Goal: Task Accomplishment & Management: Manage account settings

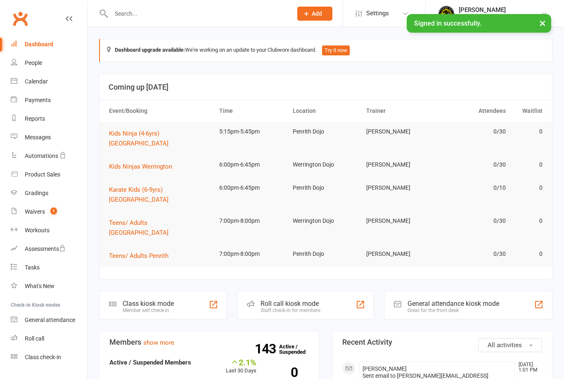
click at [39, 210] on div "Waivers" at bounding box center [35, 211] width 20 height 7
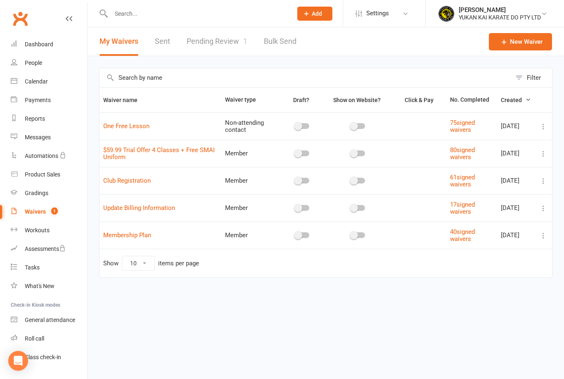
click at [221, 43] on link "Pending Review 1" at bounding box center [217, 41] width 61 height 28
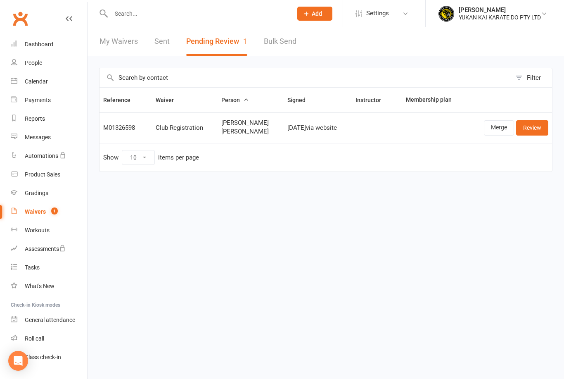
click at [219, 45] on button "Pending Review 1" at bounding box center [216, 41] width 61 height 28
click at [45, 214] on link "Waivers 1" at bounding box center [49, 211] width 76 height 19
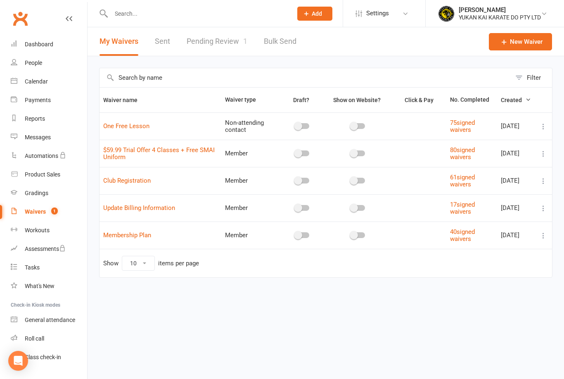
click at [44, 211] on div "Waivers" at bounding box center [35, 211] width 21 height 7
click at [47, 207] on link "Waivers 1" at bounding box center [49, 211] width 76 height 19
click at [225, 40] on link "Pending Review 1" at bounding box center [217, 41] width 61 height 28
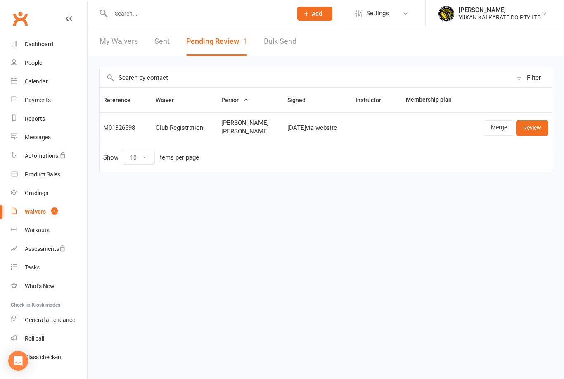
click at [533, 128] on link "Review" at bounding box center [532, 127] width 32 height 15
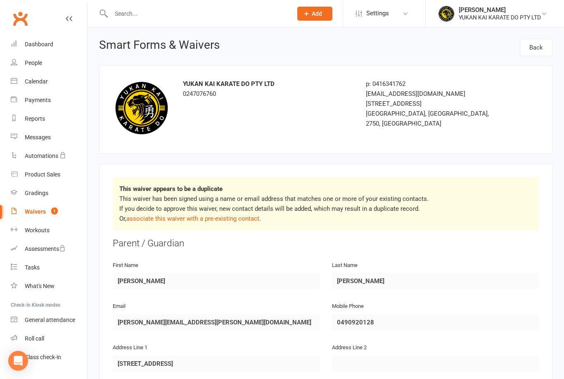
click at [228, 221] on link "associate this waiver with a pre-existing contact" at bounding box center [192, 218] width 133 height 7
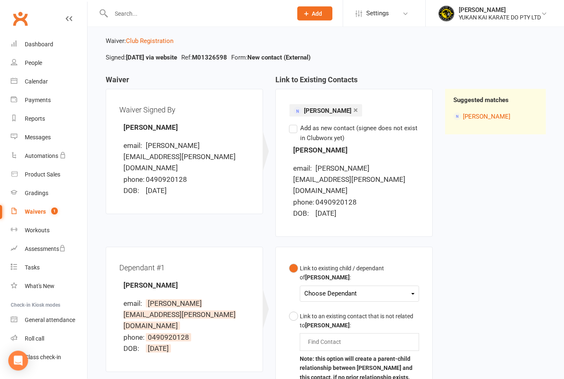
scroll to position [39, 0]
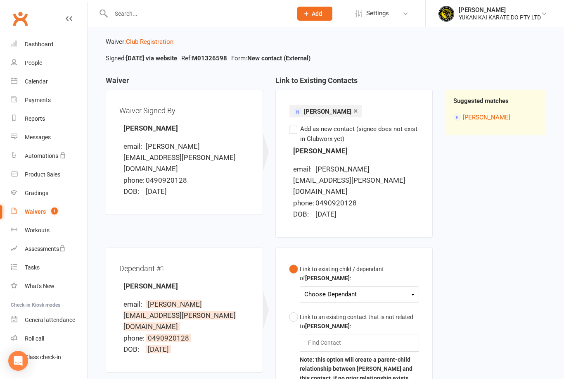
click at [411, 289] on div "Choose Dependant" at bounding box center [359, 294] width 110 height 11
click at [363, 305] on link "[PERSON_NAME]" at bounding box center [346, 314] width 82 height 18
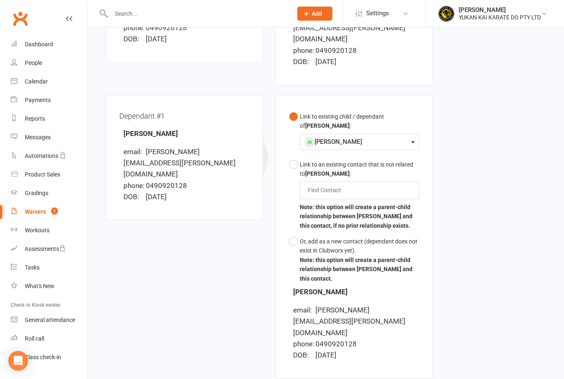
scroll to position [231, 0]
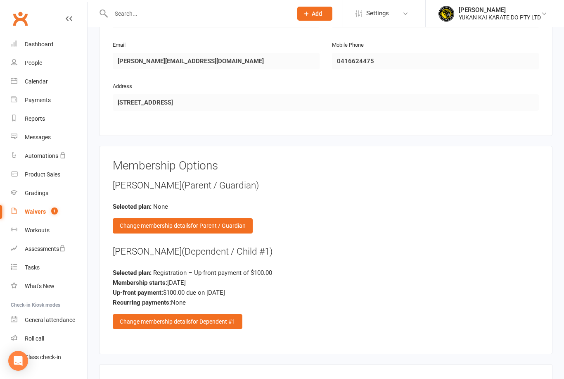
scroll to position [1053, 0]
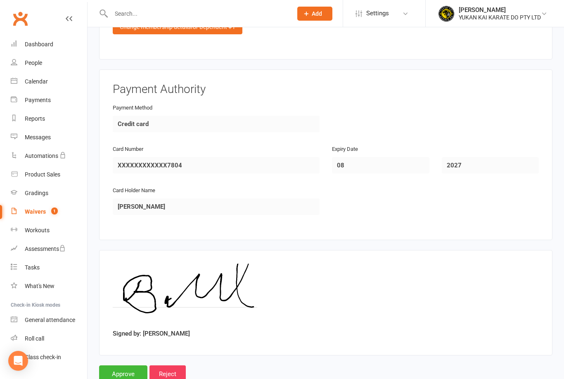
click at [127, 365] on input "Approve" at bounding box center [123, 373] width 48 height 17
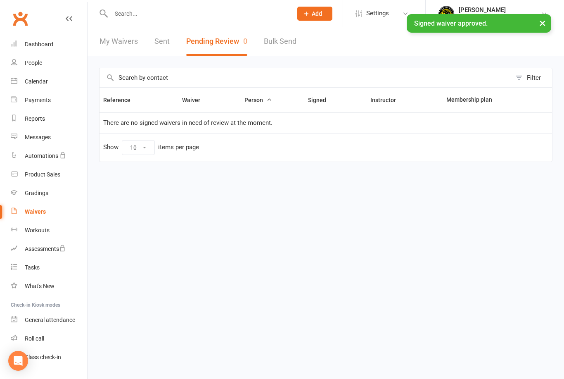
click at [209, 12] on input "text" at bounding box center [198, 14] width 178 height 12
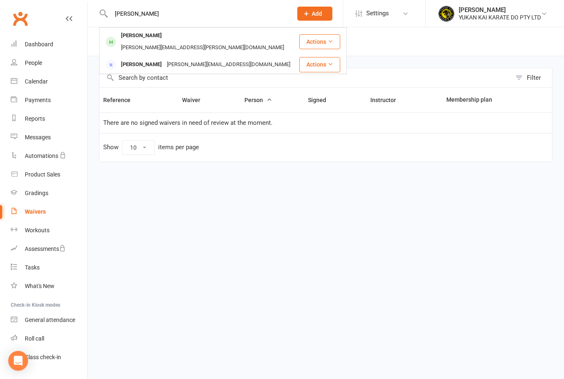
type input "Finley"
click at [211, 42] on div "[PERSON_NAME][EMAIL_ADDRESS][PERSON_NAME][DOMAIN_NAME]" at bounding box center [203, 48] width 168 height 12
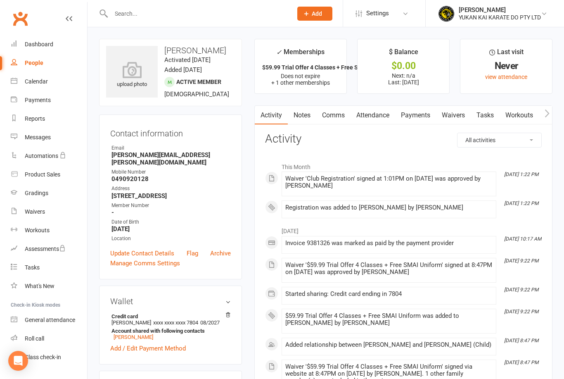
click at [423, 118] on link "Payments" at bounding box center [415, 115] width 41 height 19
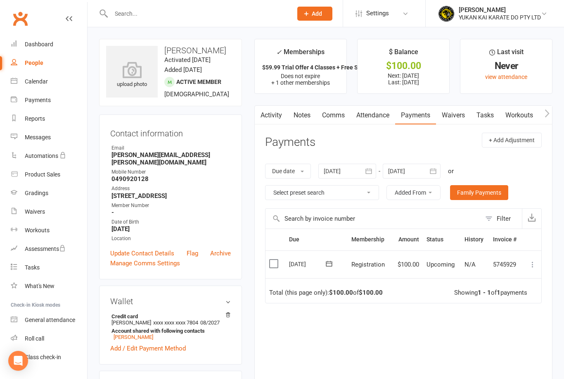
click at [177, 9] on input "text" at bounding box center [198, 14] width 178 height 12
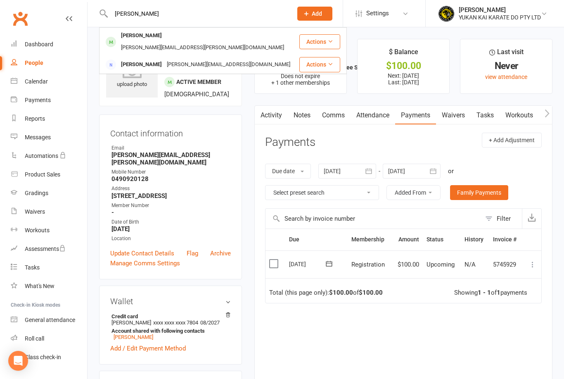
type input "Finley"
click at [208, 59] on div "brittney.morris93@gmail.com" at bounding box center [228, 65] width 128 height 12
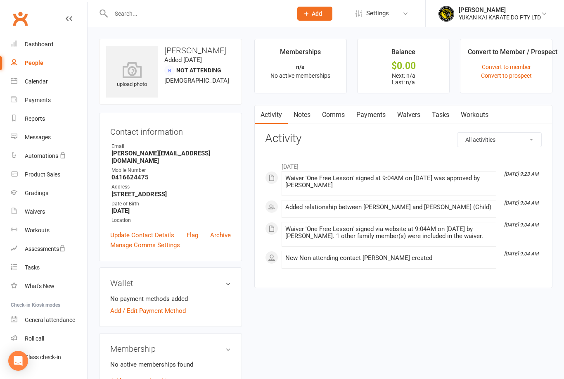
click at [228, 230] on link "Archive" at bounding box center [220, 235] width 21 height 10
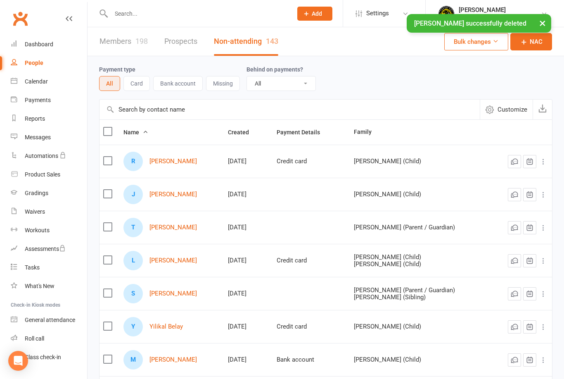
click at [211, 12] on input "text" at bounding box center [198, 14] width 178 height 12
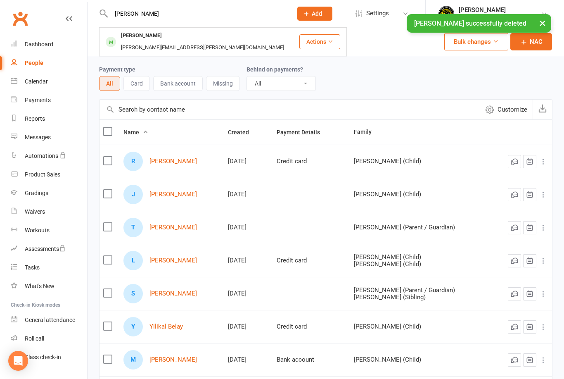
type input "Finley"
click at [197, 42] on div "[PERSON_NAME][EMAIL_ADDRESS][PERSON_NAME][DOMAIN_NAME]" at bounding box center [203, 48] width 168 height 12
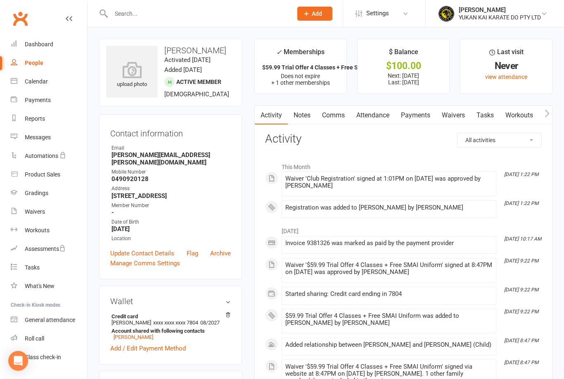
click at [418, 117] on link "Payments" at bounding box center [415, 115] width 41 height 19
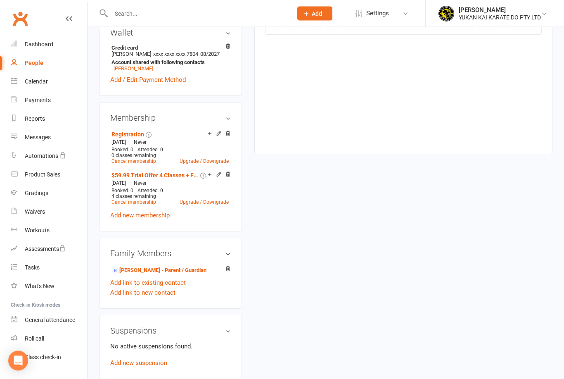
scroll to position [256, 0]
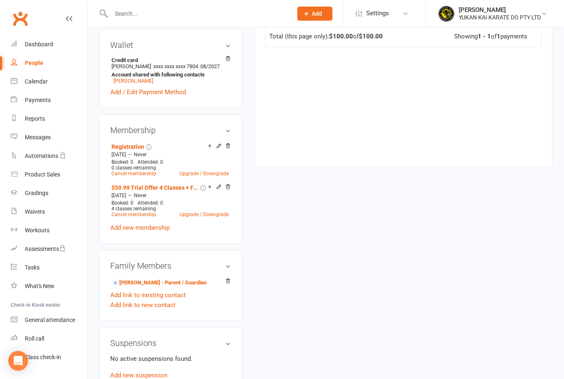
click at [209, 149] on icon at bounding box center [210, 146] width 6 height 6
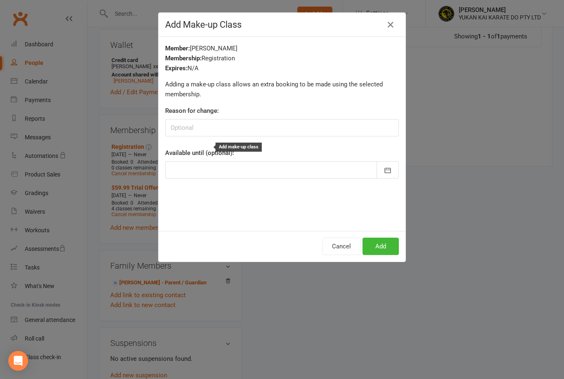
click at [348, 243] on button "Cancel" at bounding box center [341, 245] width 38 height 17
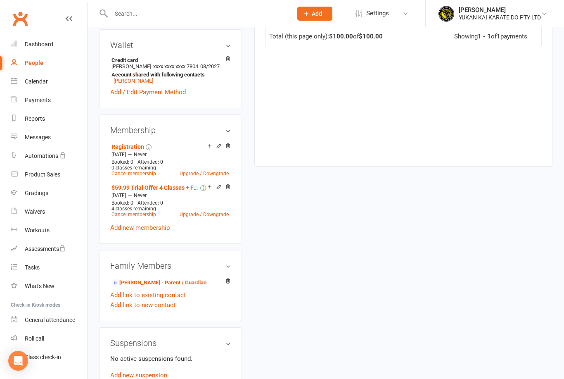
click at [154, 230] on link "Add new membership" at bounding box center [139, 227] width 59 height 7
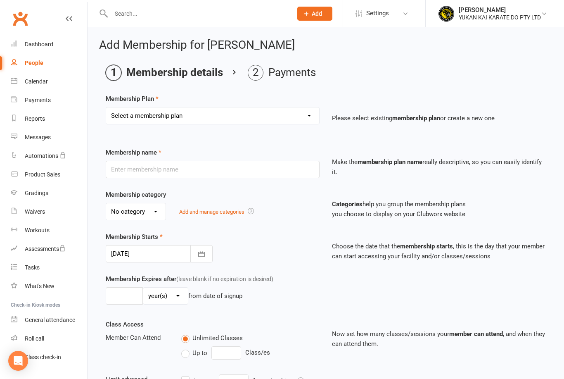
click at [310, 115] on select "Select a membership plan Create new Membership Plan Free Trial Class 10 Visit P…" at bounding box center [212, 115] width 213 height 17
select select "4"
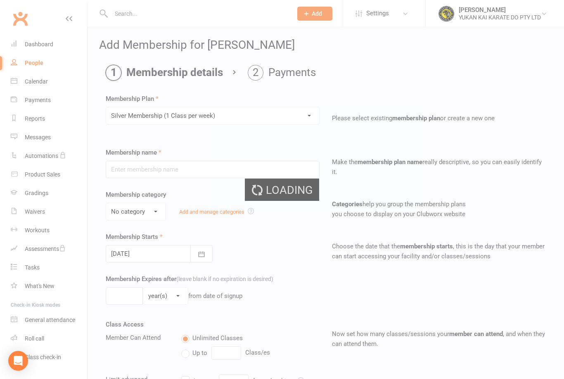
type input "Silver Membership (1 Class per week)"
select select "2"
type input "0"
type input "1"
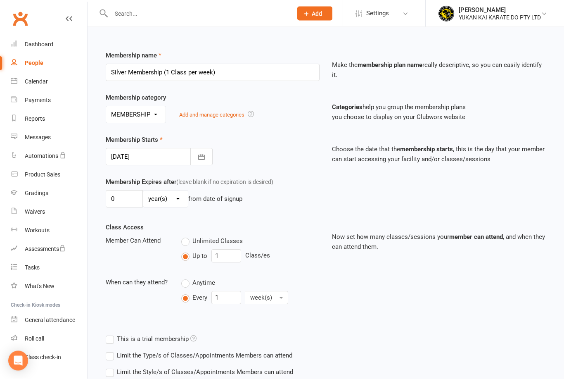
scroll to position [97, 0]
click at [201, 155] on icon "button" at bounding box center [201, 157] width 8 height 8
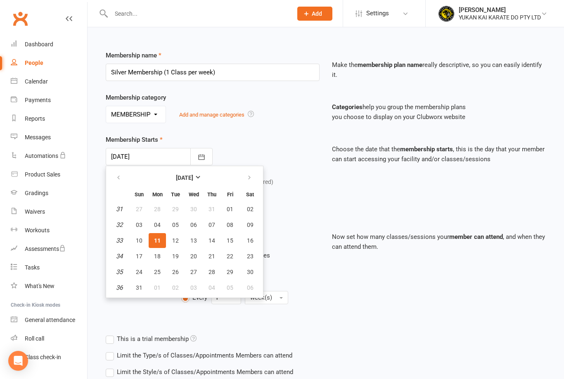
click at [157, 241] on span "11" at bounding box center [157, 240] width 7 height 7
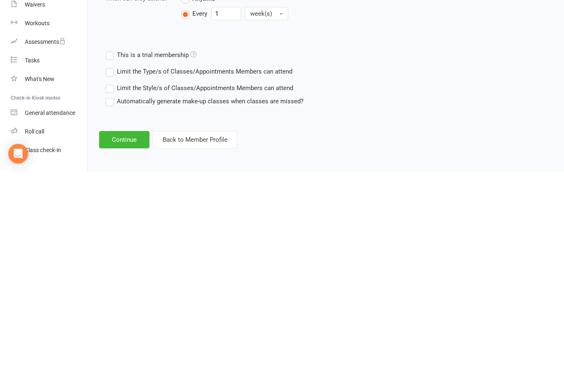
scroll to position [180, 0]
click at [129, 338] on button "Continue" at bounding box center [124, 346] width 50 height 17
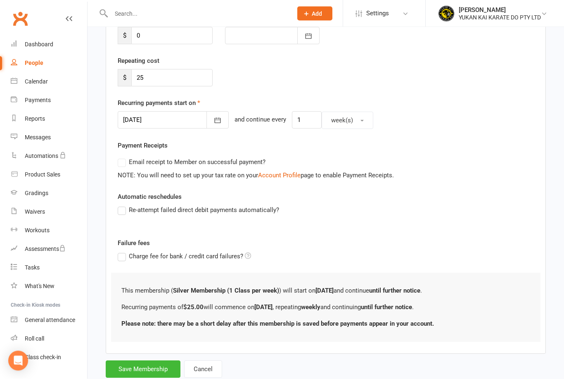
scroll to position [135, 0]
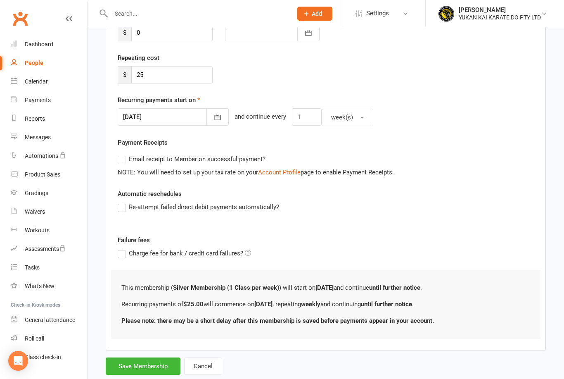
click at [149, 364] on button "Save Membership" at bounding box center [143, 365] width 75 height 17
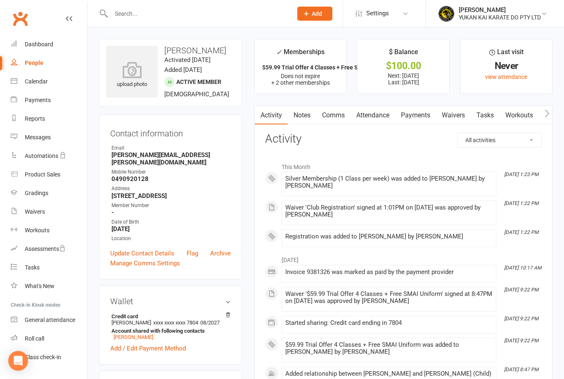
click at [422, 113] on link "Payments" at bounding box center [415, 115] width 41 height 19
